Goal: Task Accomplishment & Management: Manage account settings

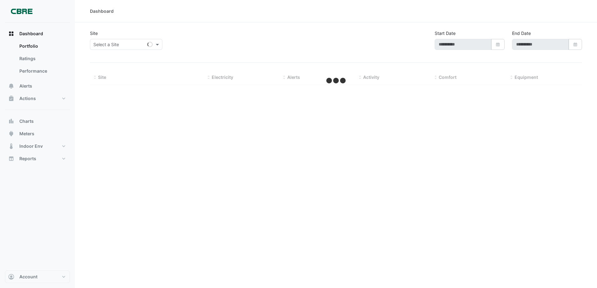
select select "***"
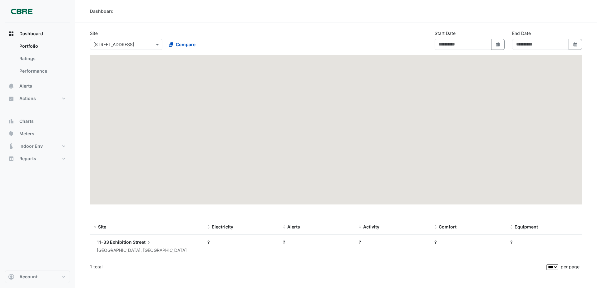
type input "**********"
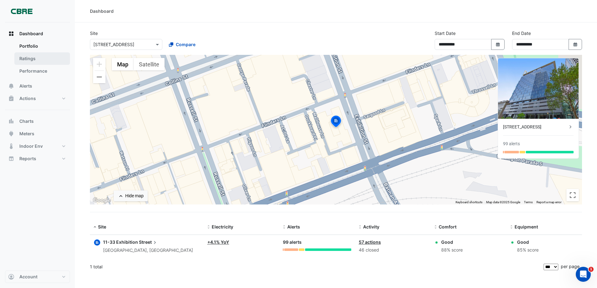
click at [42, 62] on link "Ratings" at bounding box center [42, 58] width 56 height 12
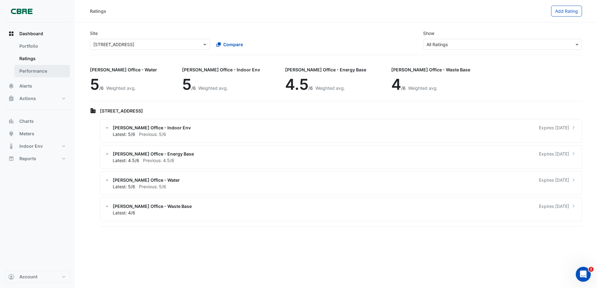
click at [42, 71] on link "Performance" at bounding box center [42, 71] width 56 height 12
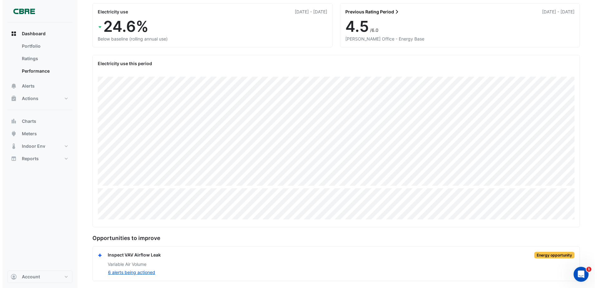
scroll to position [60, 0]
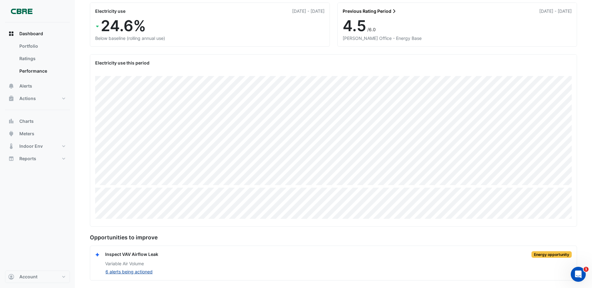
click at [139, 268] on button "6 alerts being actioned" at bounding box center [129, 271] width 48 height 7
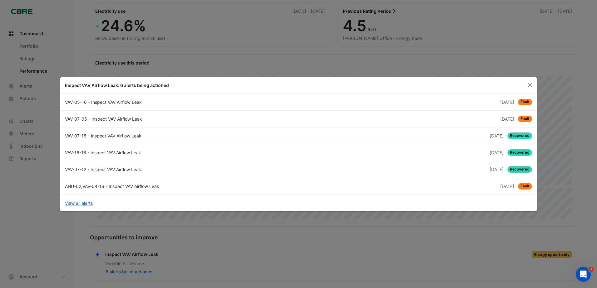
click at [489, 137] on span "[DATE]" at bounding box center [496, 135] width 14 height 5
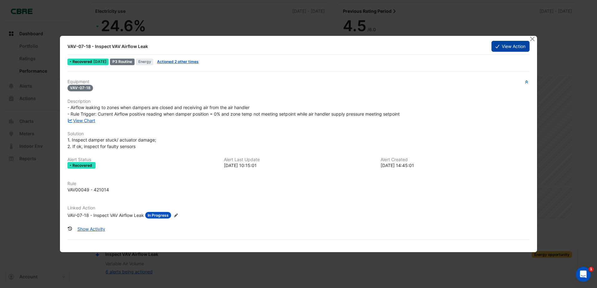
click at [507, 44] on button "View Action" at bounding box center [510, 46] width 38 height 11
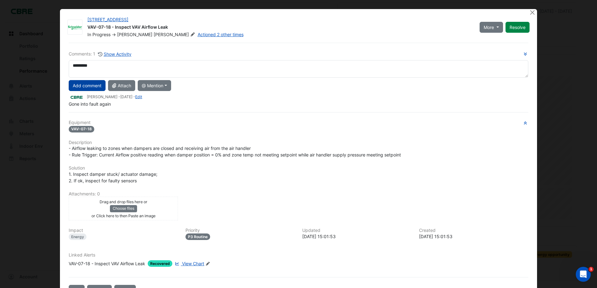
type textarea "*********"
click at [88, 89] on button "Add comment" at bounding box center [87, 85] width 37 height 11
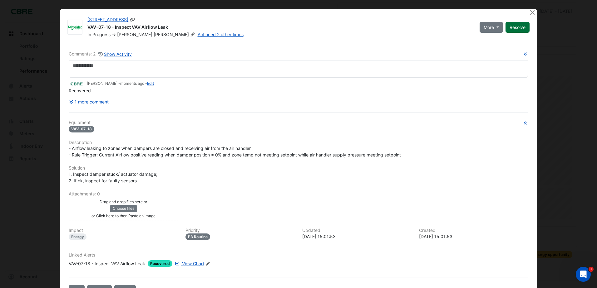
click at [517, 28] on button "Resolve" at bounding box center [517, 27] width 24 height 11
click at [529, 12] on button "Close" at bounding box center [532, 12] width 7 height 7
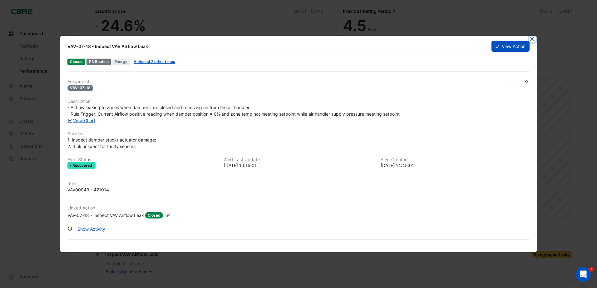
click at [530, 39] on button "Close" at bounding box center [532, 39] width 7 height 7
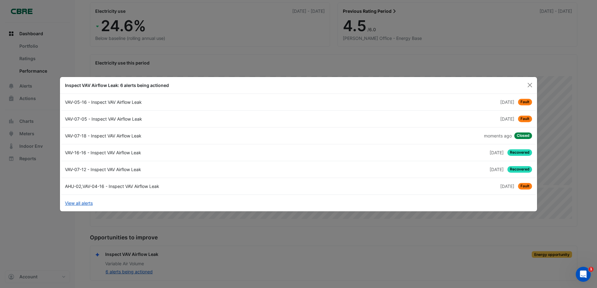
click at [521, 151] on span "Recovered" at bounding box center [519, 152] width 25 height 7
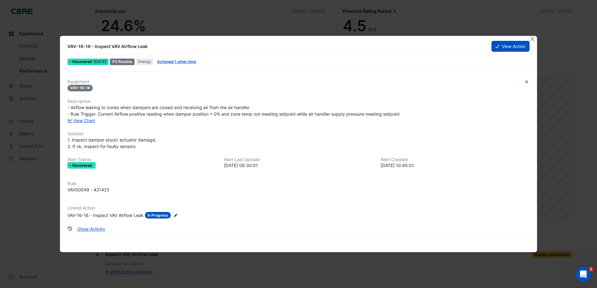
click at [86, 64] on div "Recovered [DATE]" at bounding box center [87, 62] width 41 height 7
click at [516, 48] on button "View Action" at bounding box center [510, 46] width 38 height 11
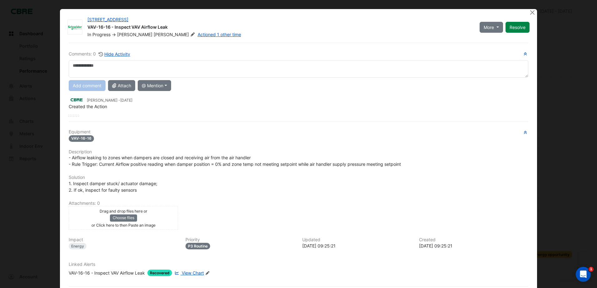
click at [125, 71] on textarea at bounding box center [298, 68] width 459 height 17
type textarea "*********"
click at [517, 27] on button "Resolve" at bounding box center [517, 27] width 24 height 11
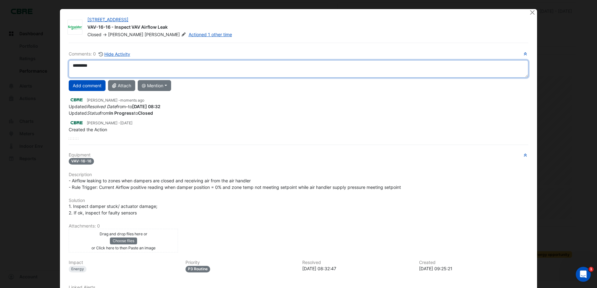
click at [100, 67] on textarea "*********" at bounding box center [298, 68] width 459 height 17
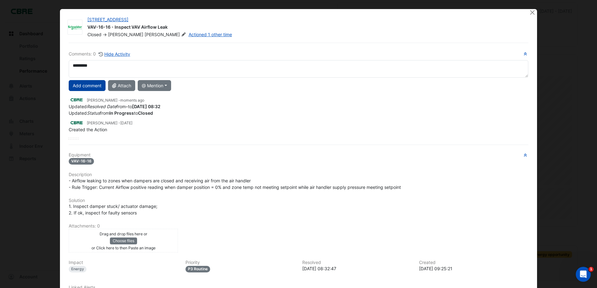
click at [90, 87] on button "Add comment" at bounding box center [87, 85] width 37 height 11
click at [531, 13] on button "Close" at bounding box center [532, 12] width 7 height 7
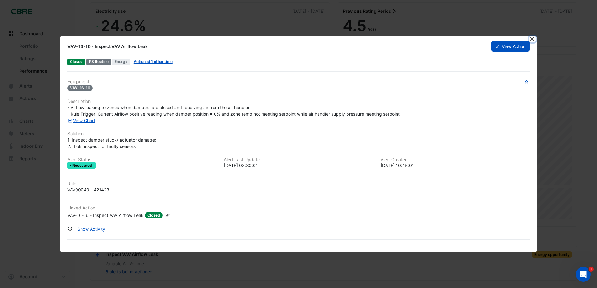
click at [533, 39] on button "Close" at bounding box center [532, 39] width 7 height 7
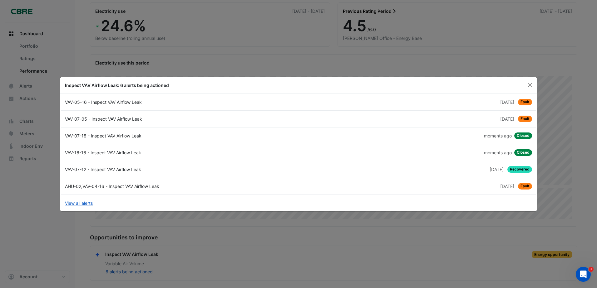
click at [153, 173] on link "VAV-07-12 - Inspect VAV Airflow Leak [DATE] Recovered" at bounding box center [298, 169] width 474 height 17
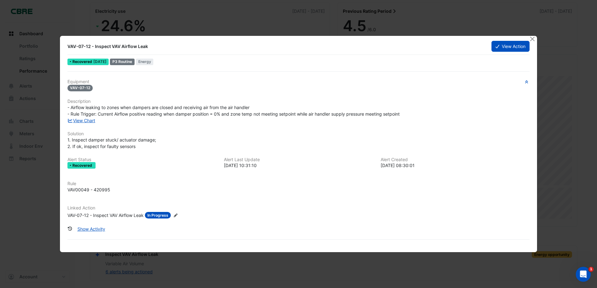
click at [160, 217] on span "In Progress" at bounding box center [158, 215] width 26 height 7
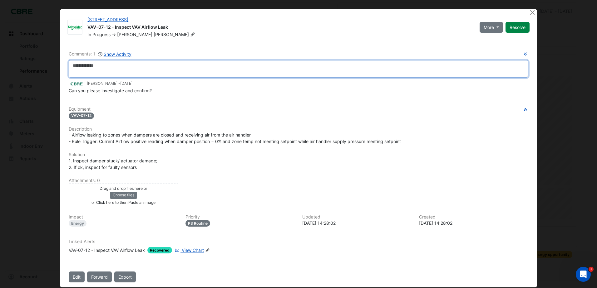
click at [236, 62] on textarea at bounding box center [298, 68] width 459 height 17
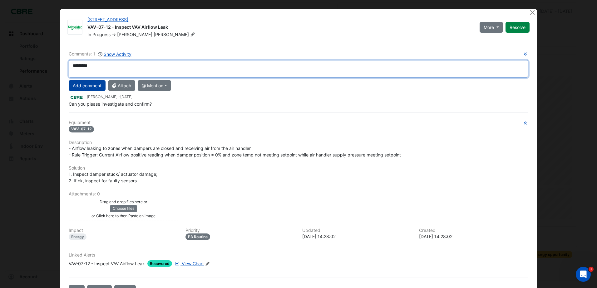
type textarea "*********"
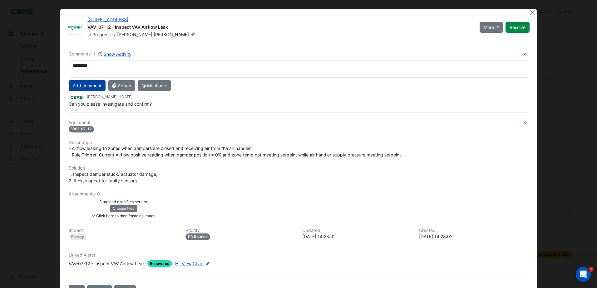
click at [77, 89] on button "Add comment" at bounding box center [87, 85] width 37 height 11
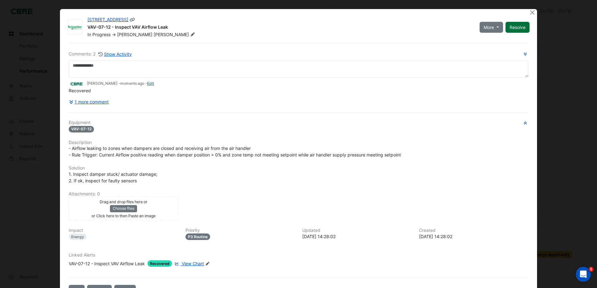
click at [521, 28] on button "Resolve" at bounding box center [517, 27] width 24 height 11
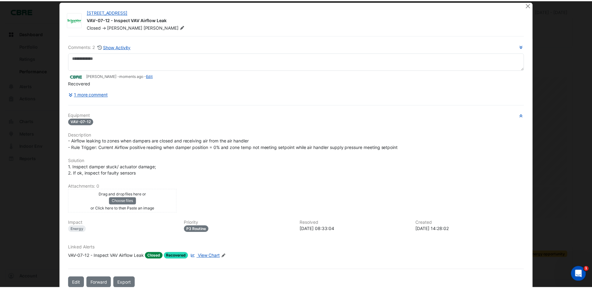
scroll to position [0, 0]
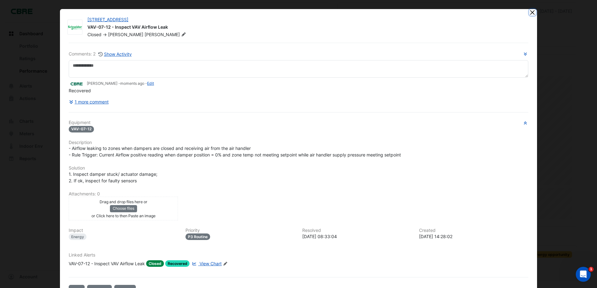
click at [529, 13] on button "Close" at bounding box center [532, 12] width 7 height 7
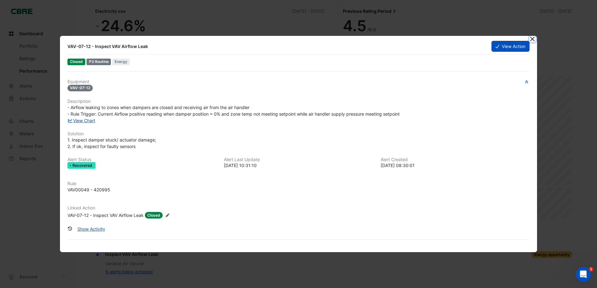
click at [533, 38] on button "Close" at bounding box center [532, 39] width 7 height 7
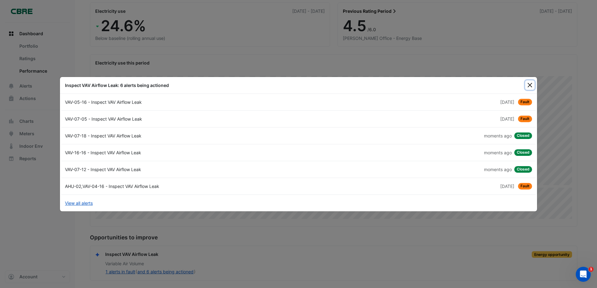
click at [530, 86] on button "Close" at bounding box center [529, 85] width 9 height 9
